Goal: Communication & Community: Answer question/provide support

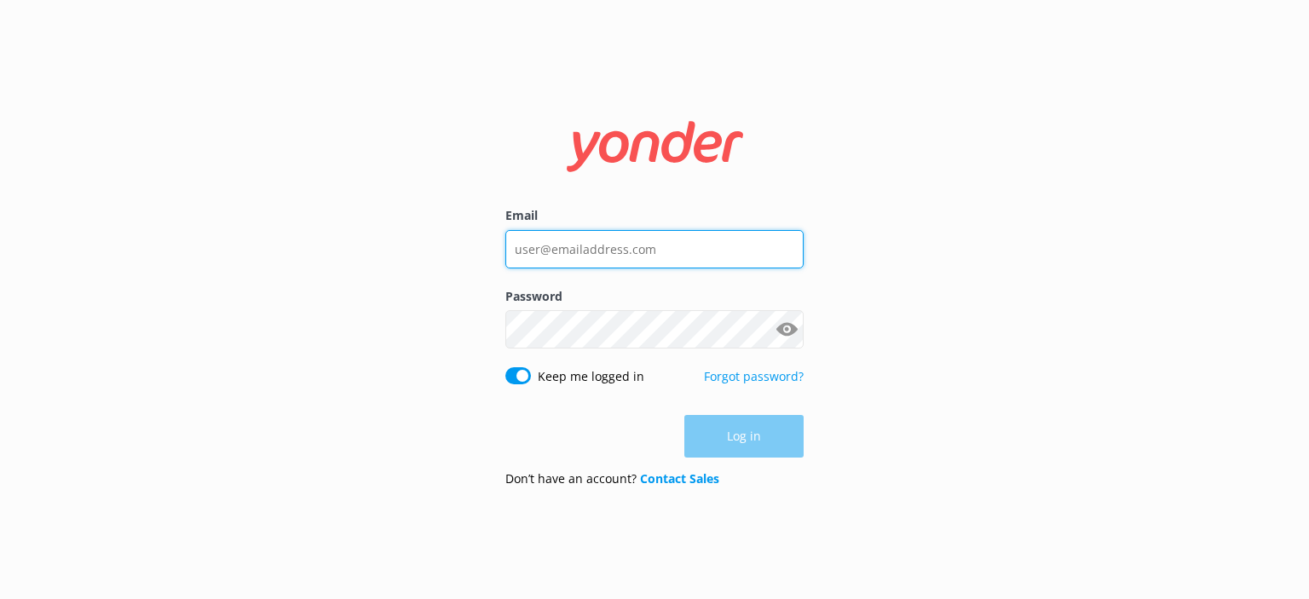
click at [644, 238] on input "Email" at bounding box center [654, 249] width 298 height 38
type input "[PERSON_NAME][EMAIL_ADDRESS][DOMAIN_NAME]"
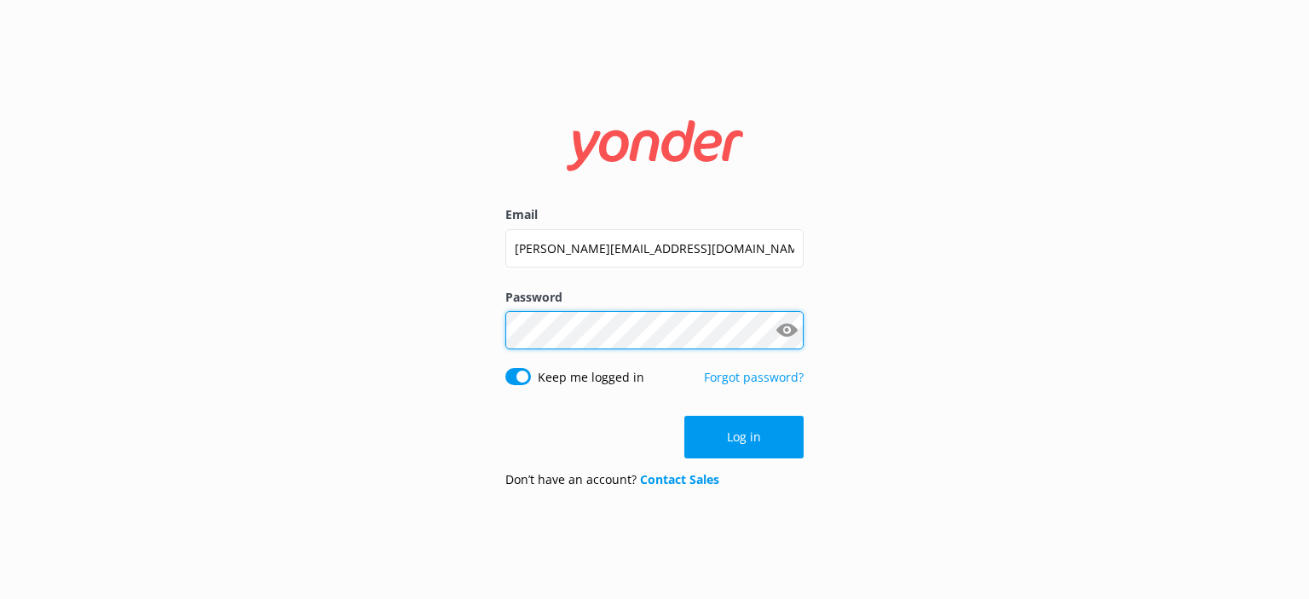
click button "Log in" at bounding box center [743, 437] width 119 height 43
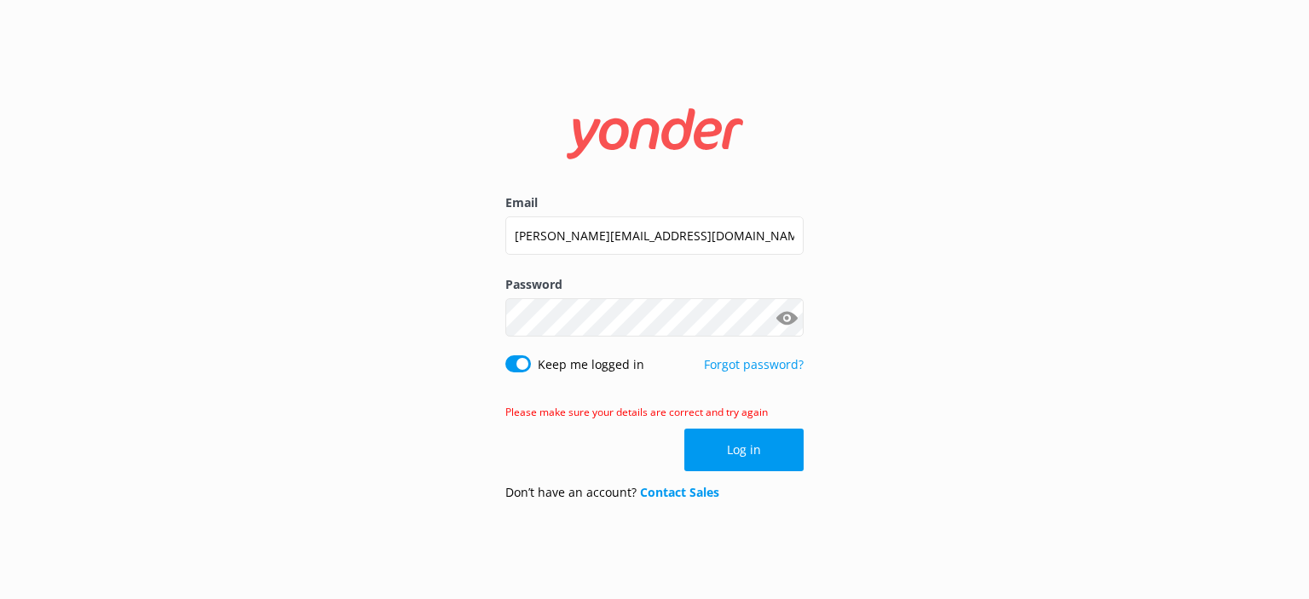
click at [777, 311] on button "Show password" at bounding box center [787, 318] width 34 height 34
click at [788, 449] on button "Log in" at bounding box center [743, 450] width 119 height 43
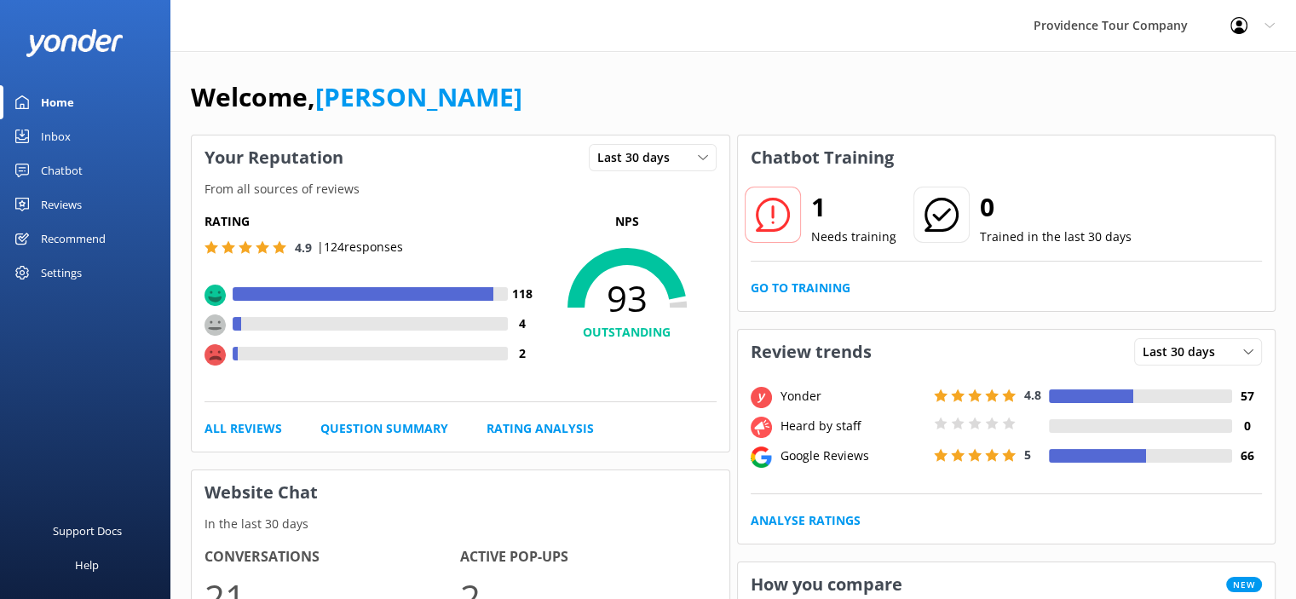
click at [82, 200] on link "Reviews" at bounding box center [85, 205] width 170 height 34
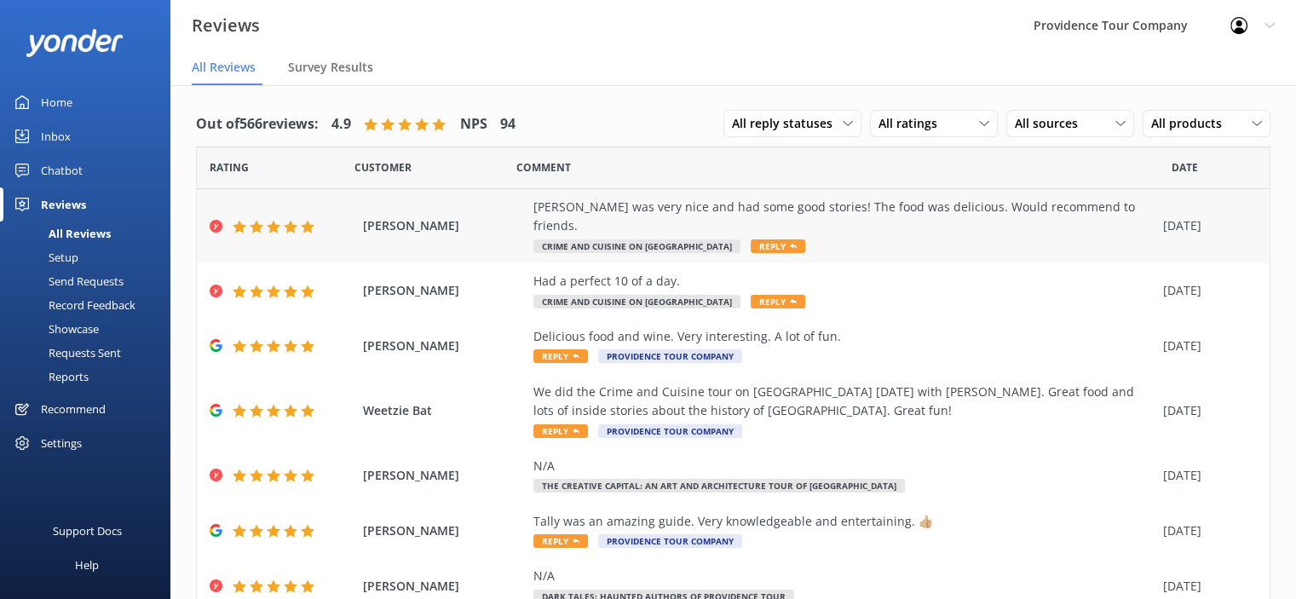
click at [777, 210] on div "[PERSON_NAME] was very nice and had some good stories! The food was delicious. …" at bounding box center [844, 217] width 621 height 38
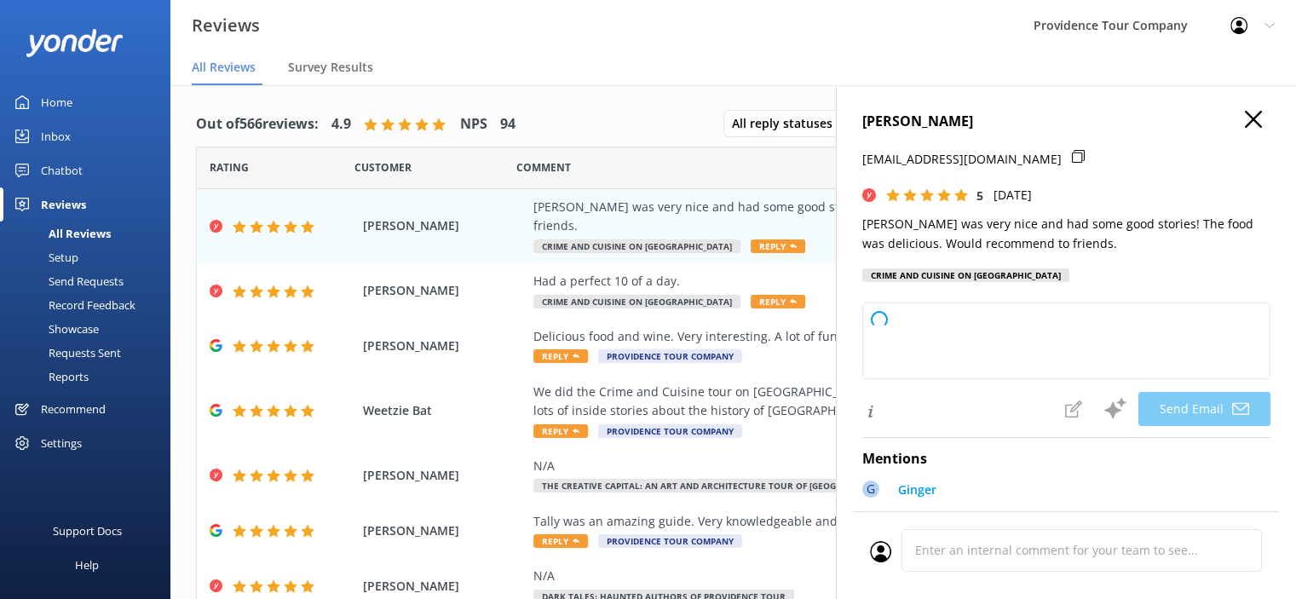
type textarea "Thank you so much, [PERSON_NAME]! We're thrilled you enjoyed your experience wi…"
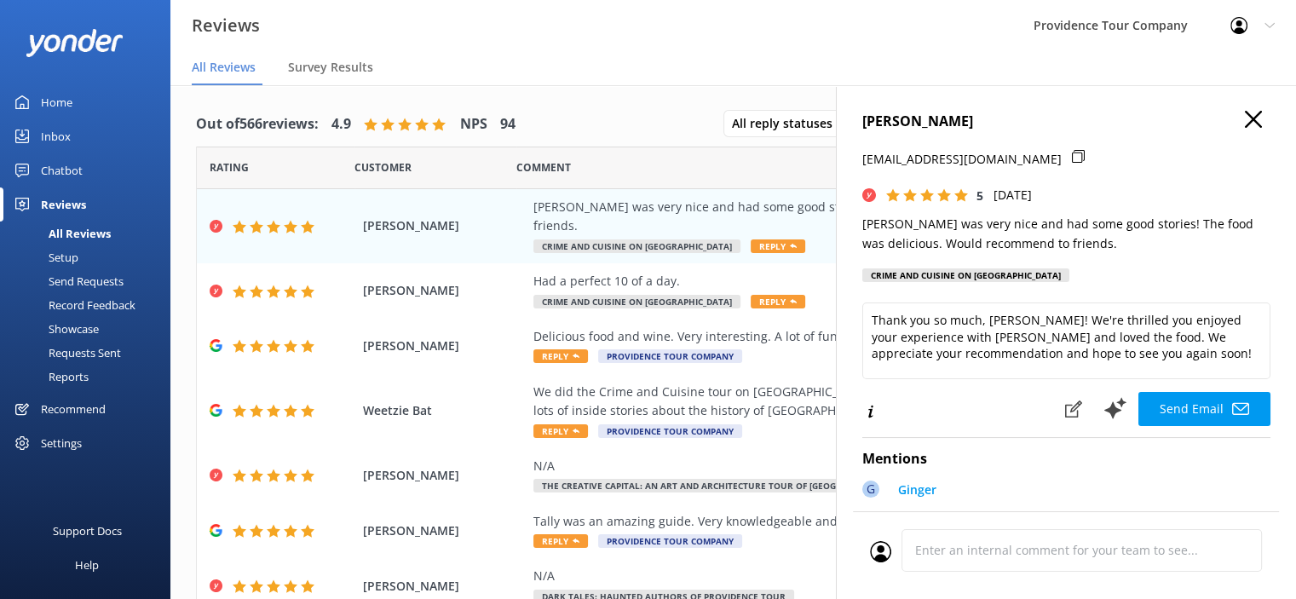
click at [1245, 119] on icon "button" at bounding box center [1253, 119] width 17 height 17
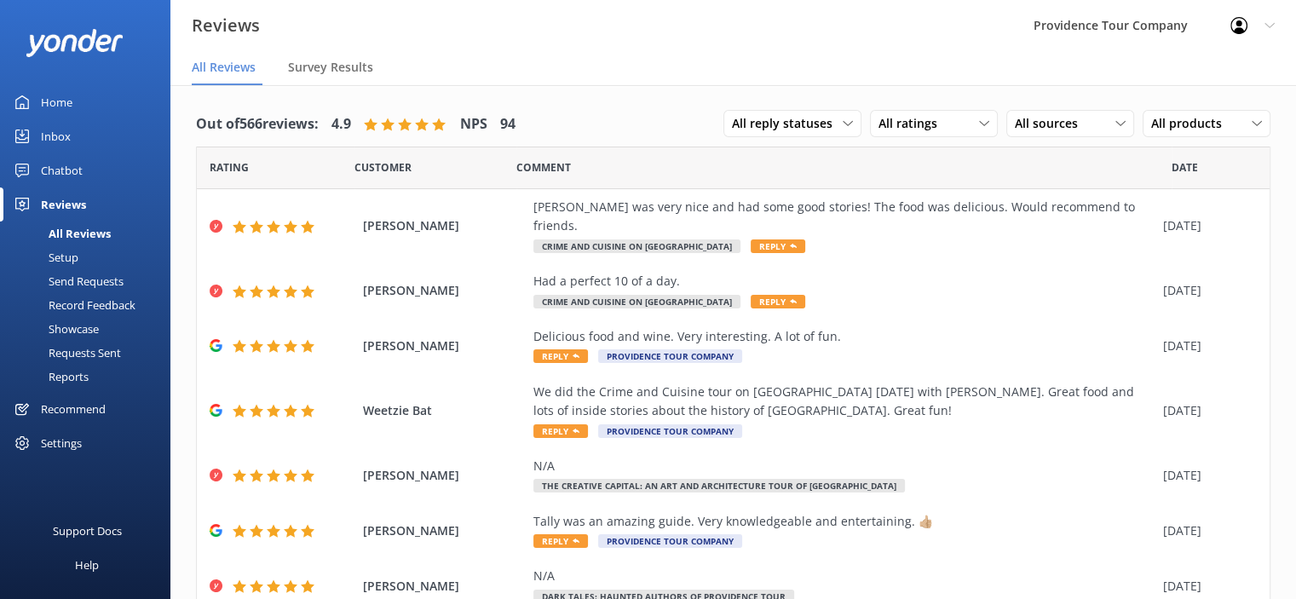
click at [1269, 26] on icon at bounding box center [1270, 25] width 10 height 10
click at [1204, 112] on link "Logout" at bounding box center [1212, 115] width 170 height 43
